Goal: Book appointment/travel/reservation

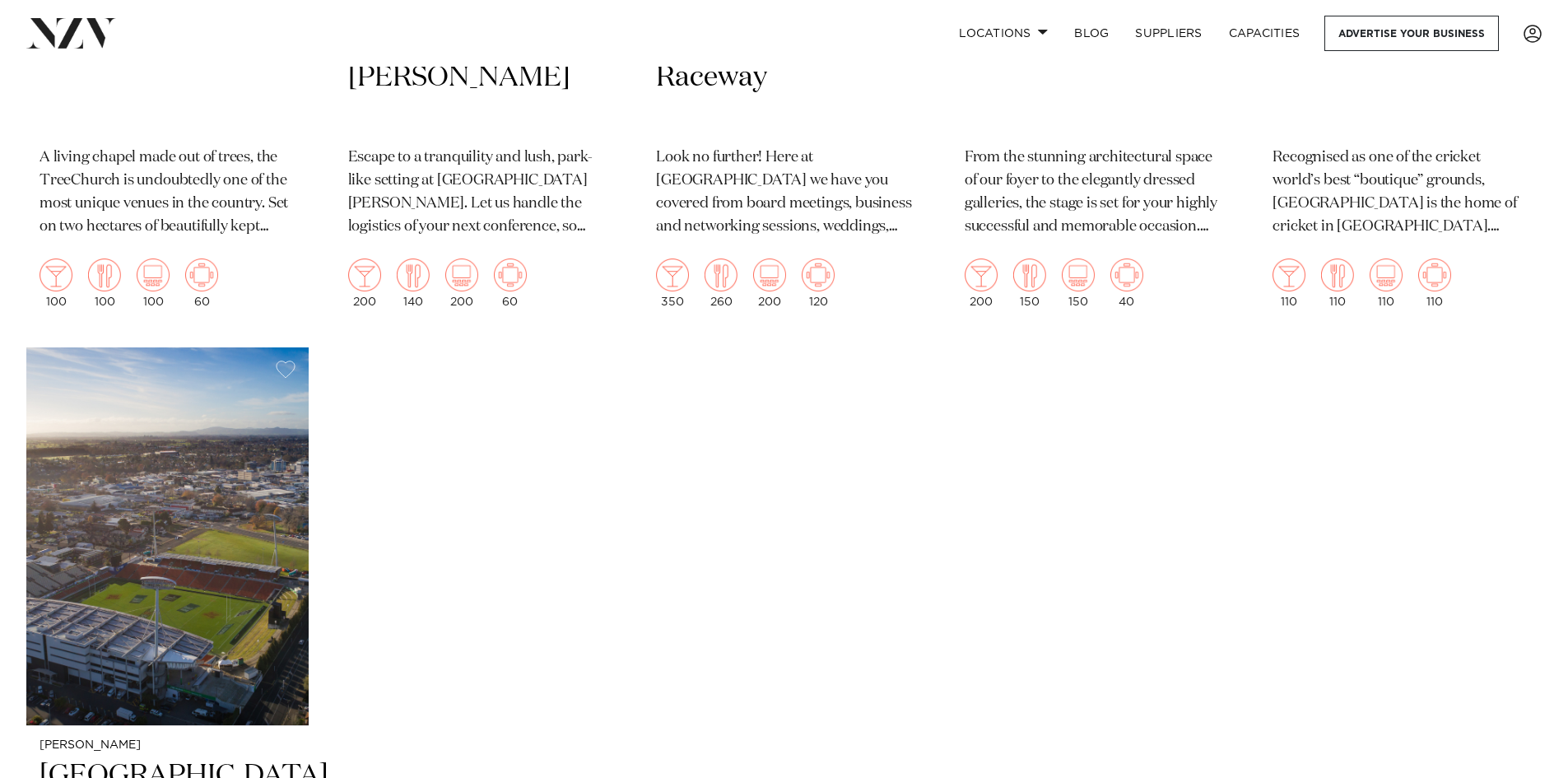
scroll to position [1152, 0]
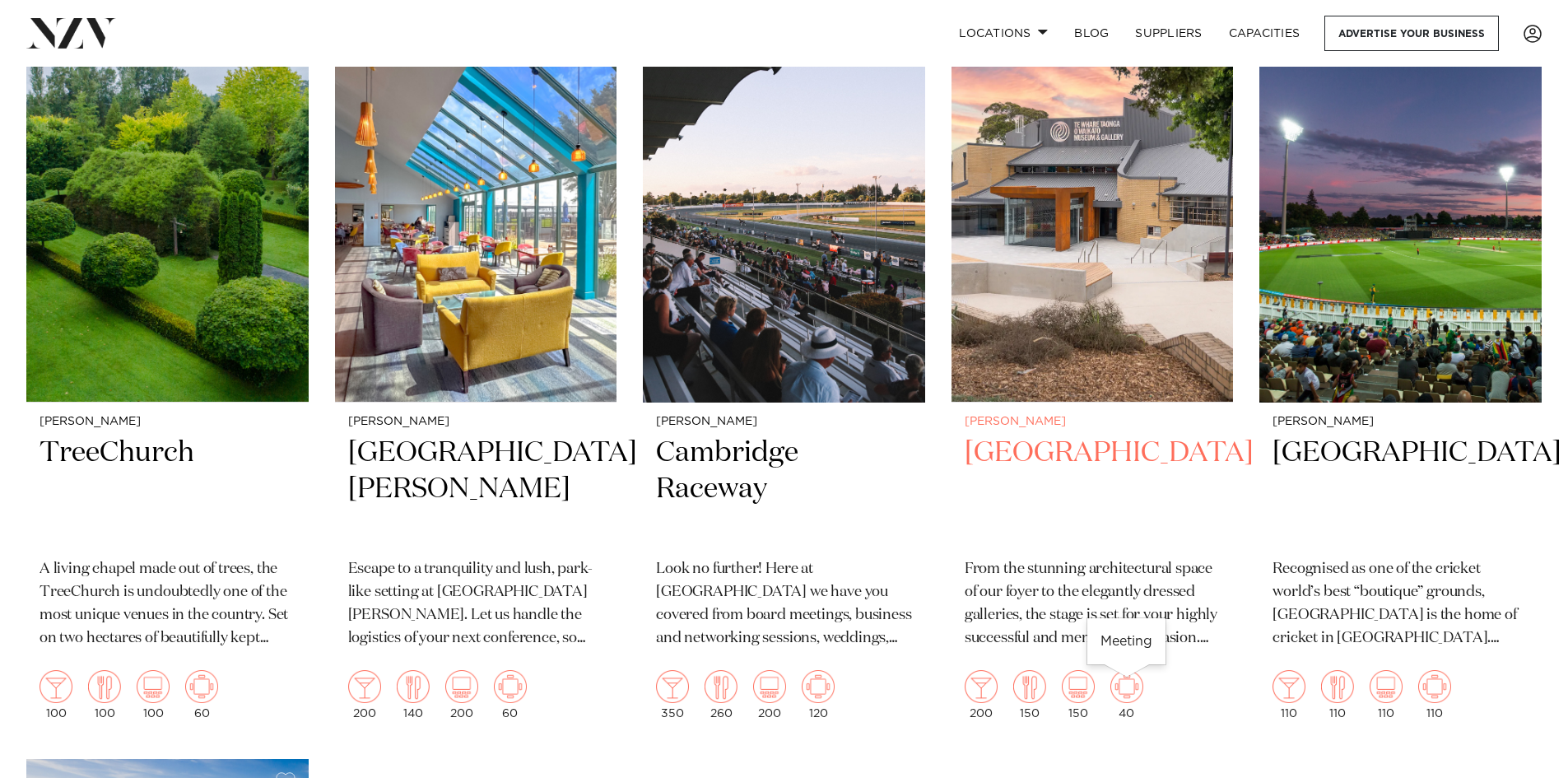
click at [1128, 685] on img at bounding box center [1127, 686] width 33 height 33
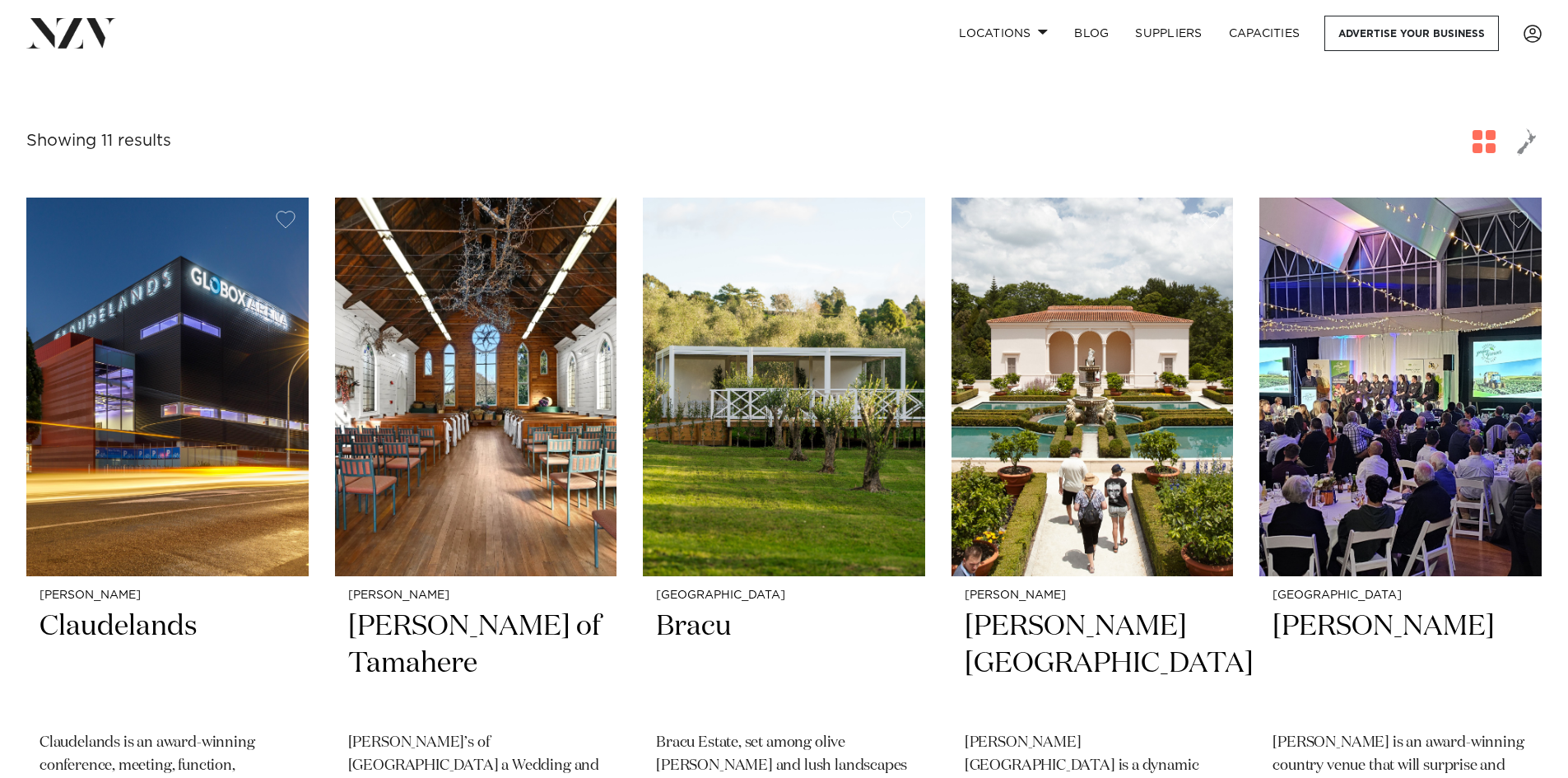
scroll to position [0, 0]
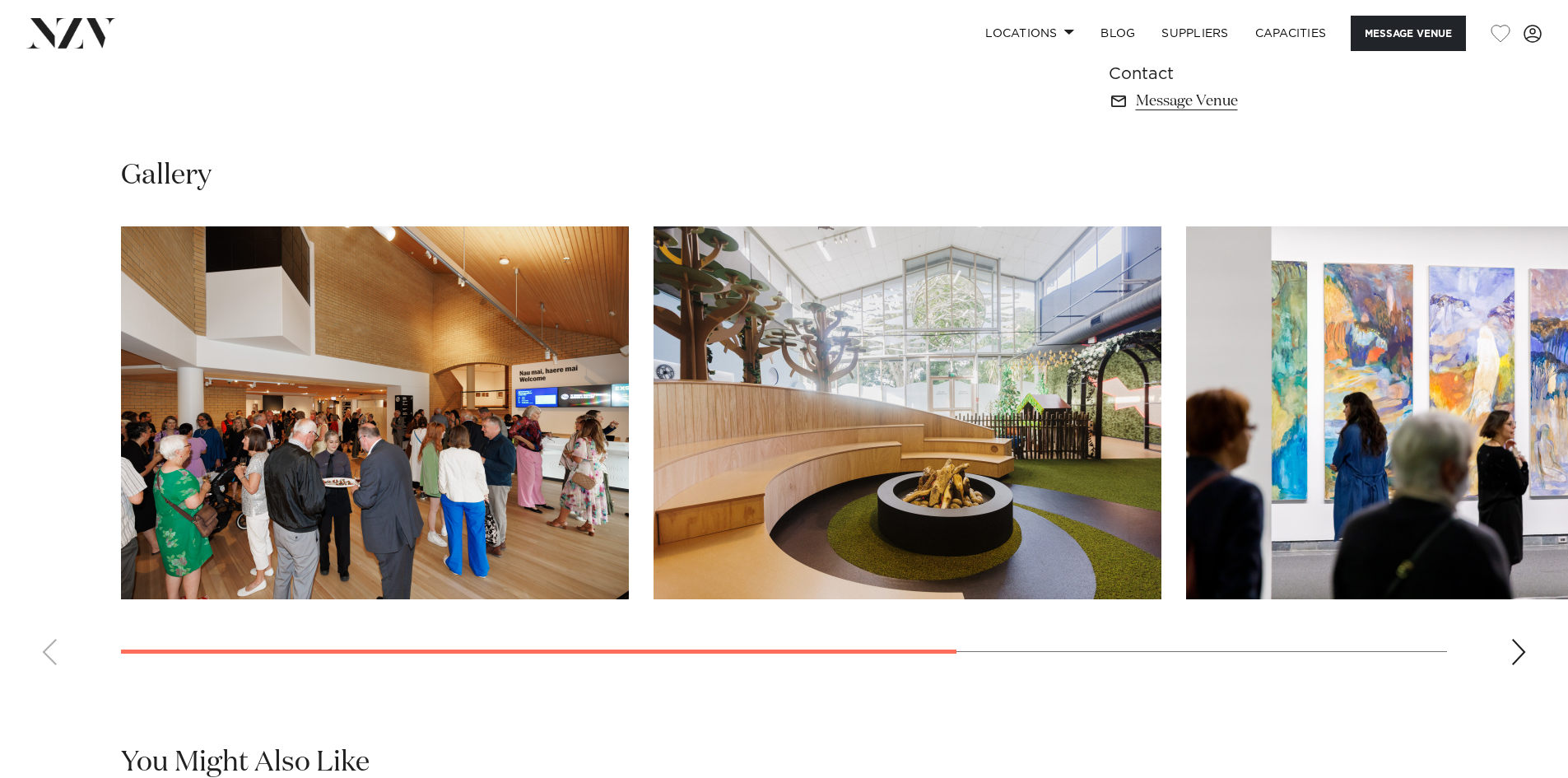
scroll to position [1235, 0]
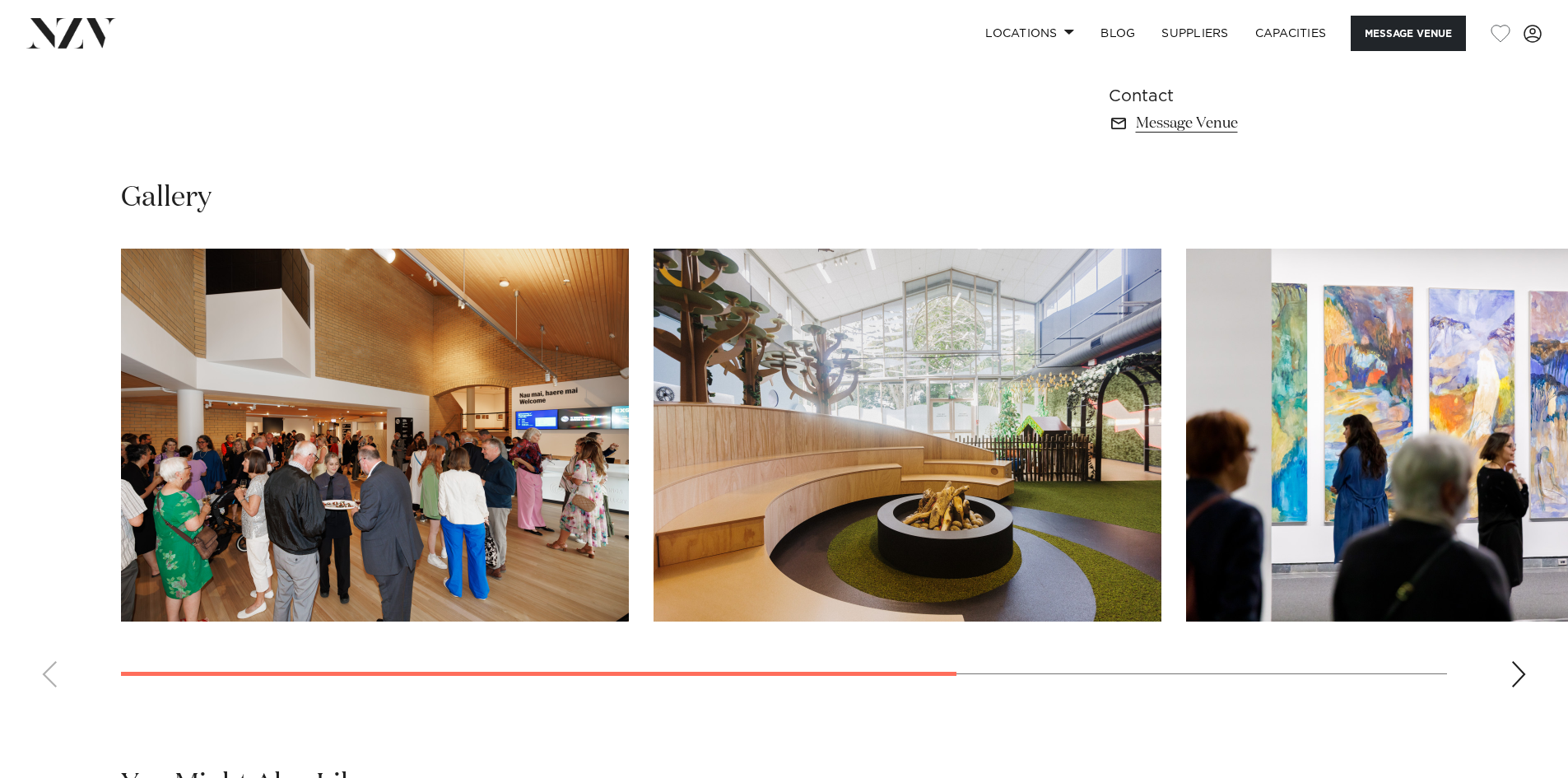
click at [1519, 675] on div "Next slide" at bounding box center [1518, 673] width 16 height 27
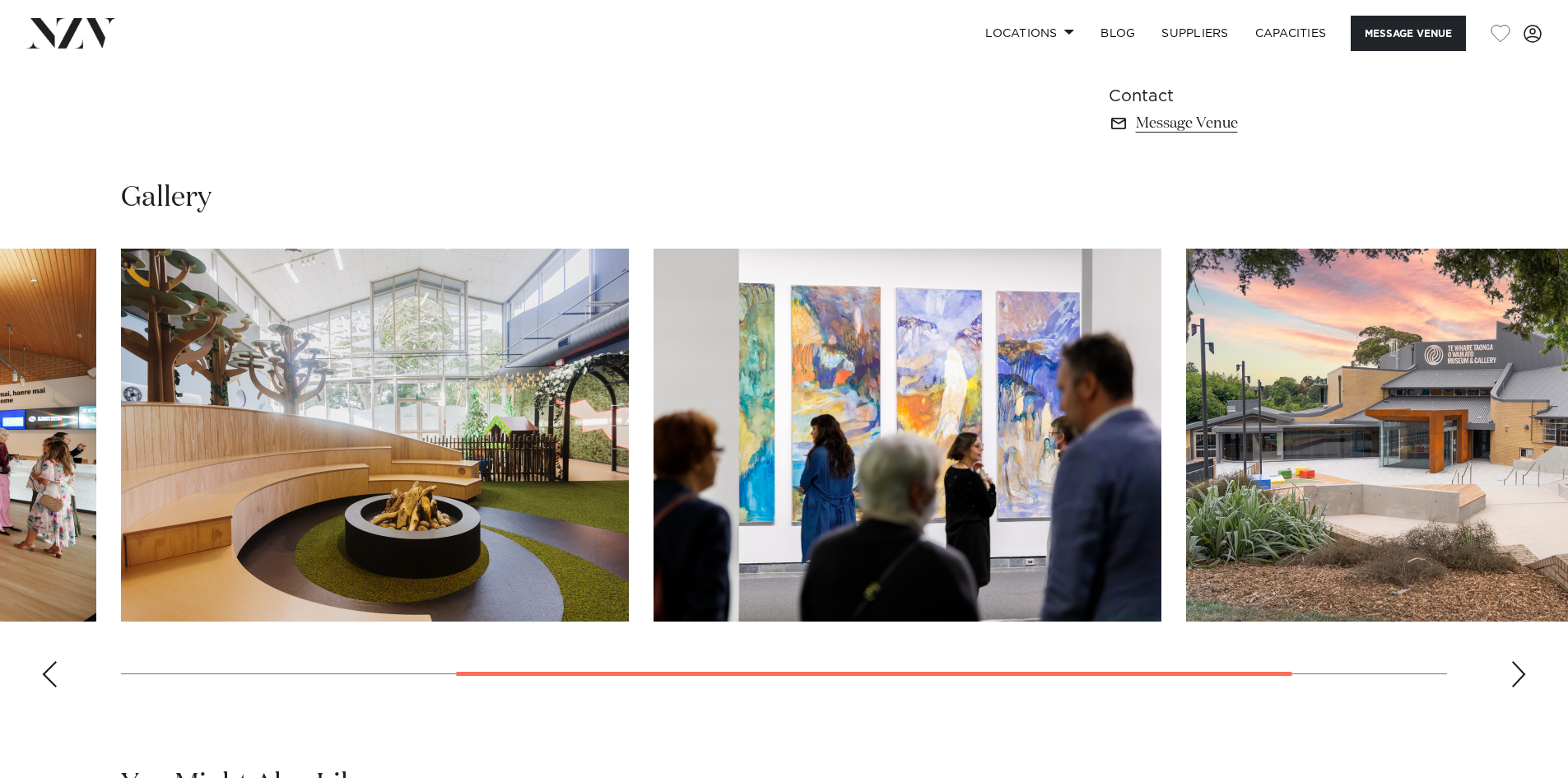
click at [1519, 675] on div "Next slide" at bounding box center [1518, 673] width 16 height 27
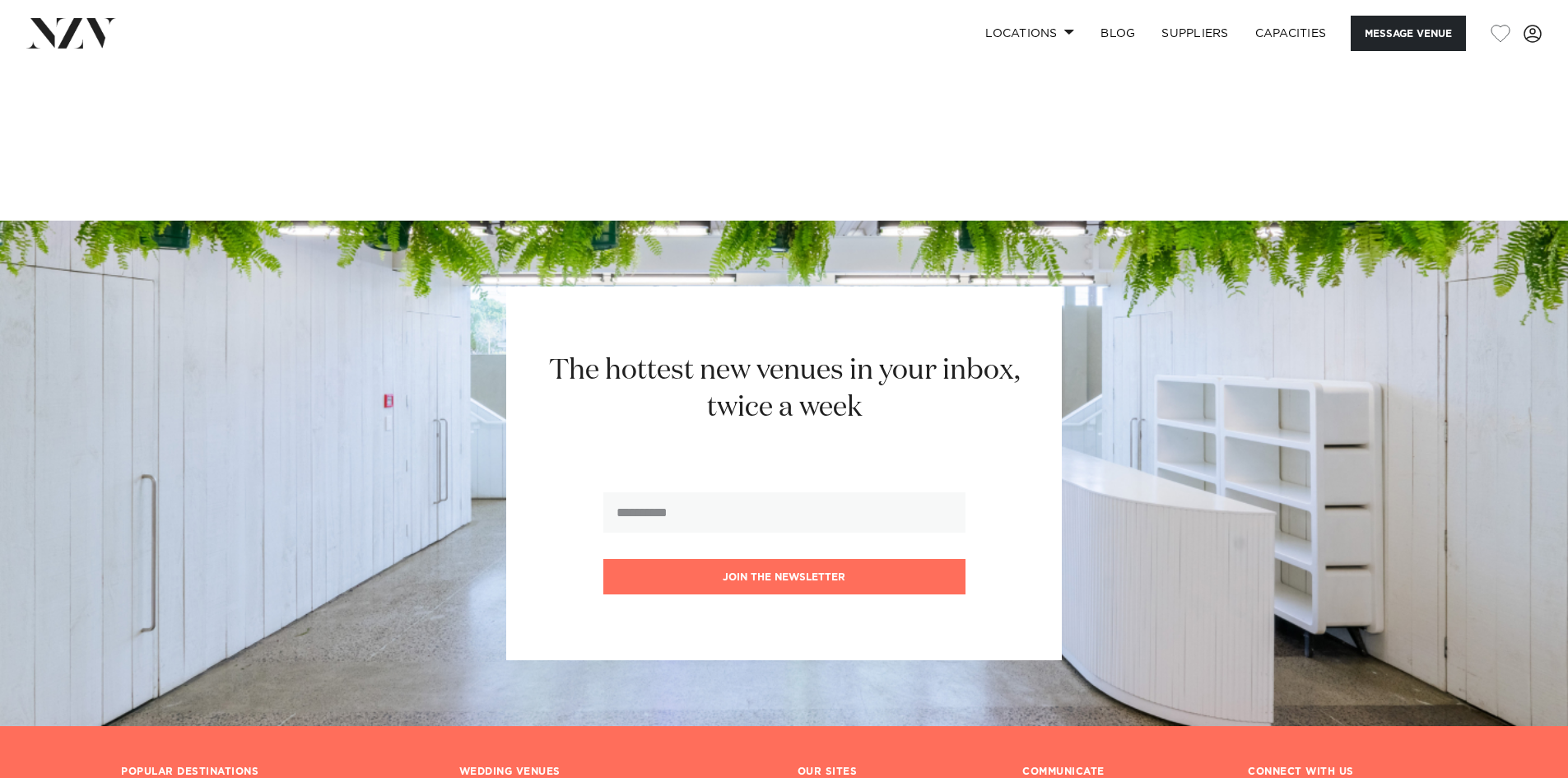
scroll to position [2469, 0]
